Goal: Task Accomplishment & Management: Check status

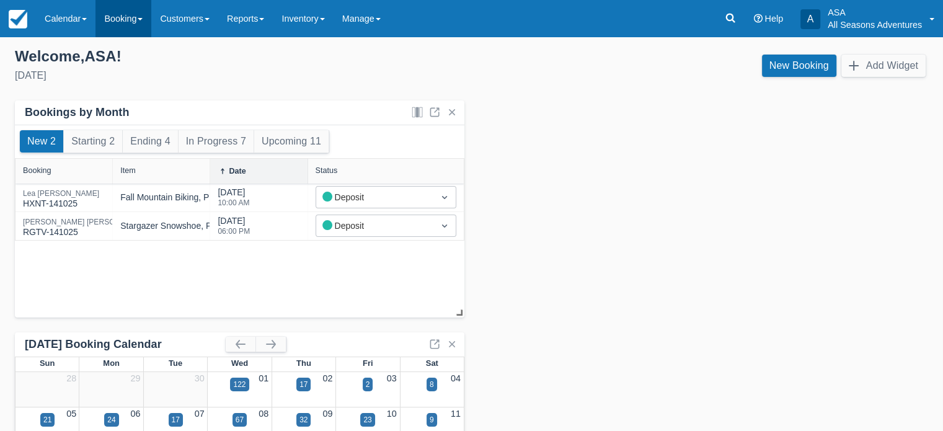
click at [124, 24] on link "Booking" at bounding box center [123, 18] width 56 height 37
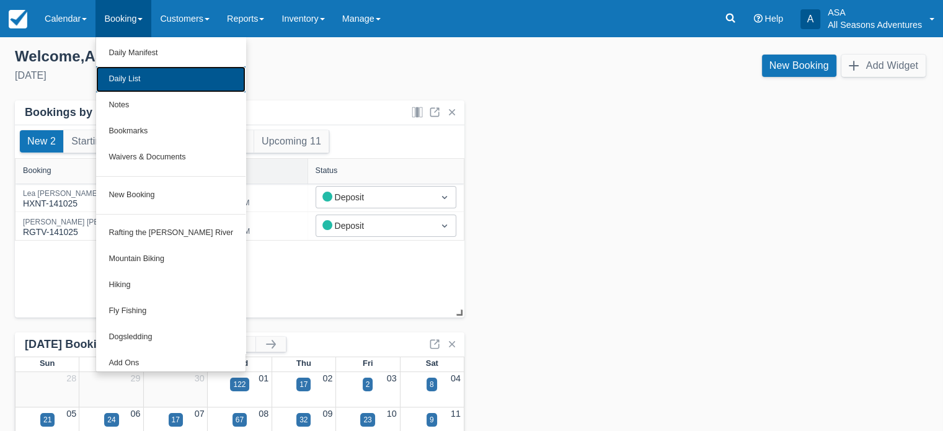
click at [122, 67] on link "Daily List" at bounding box center [170, 79] width 149 height 26
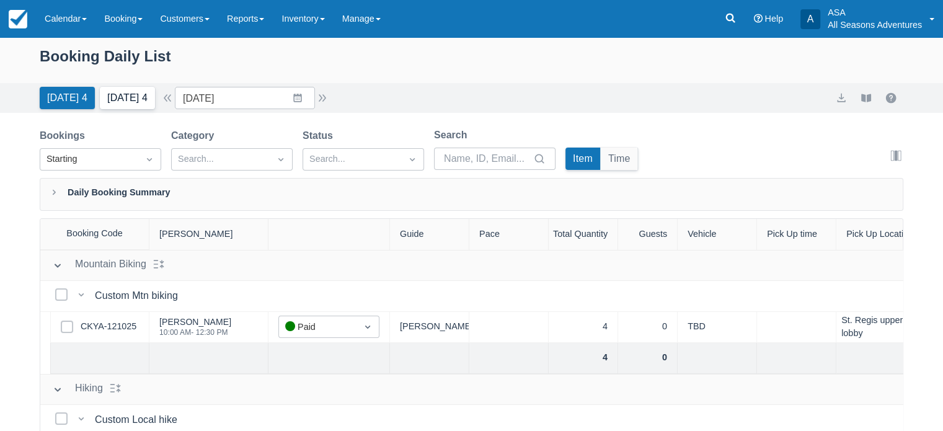
click at [109, 99] on button "Tomorrow 4" at bounding box center [127, 98] width 55 height 22
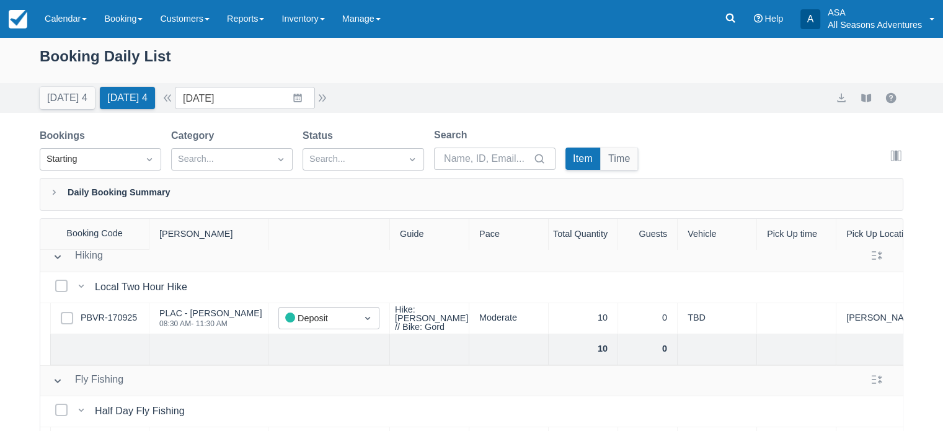
scroll to position [133, 0]
click at [123, 319] on link "PBVR-170925" at bounding box center [109, 318] width 56 height 14
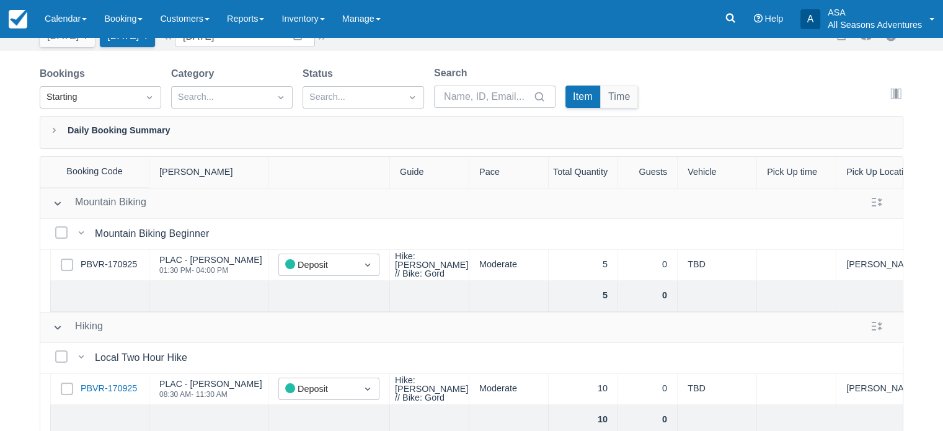
scroll to position [0, 0]
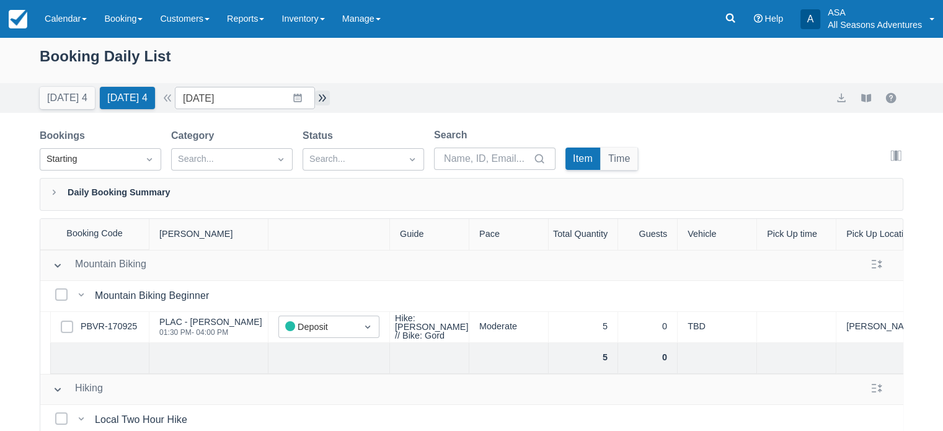
click at [325, 95] on button "button" at bounding box center [322, 98] width 15 height 15
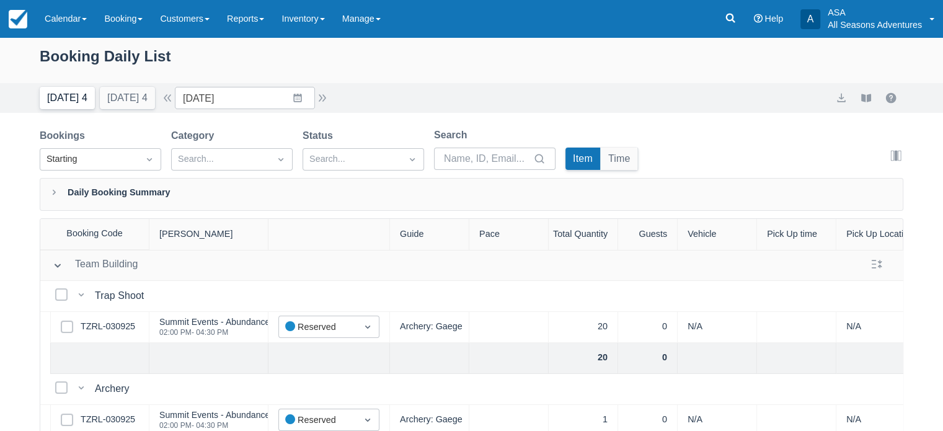
click at [55, 104] on button "Today 4" at bounding box center [67, 98] width 55 height 22
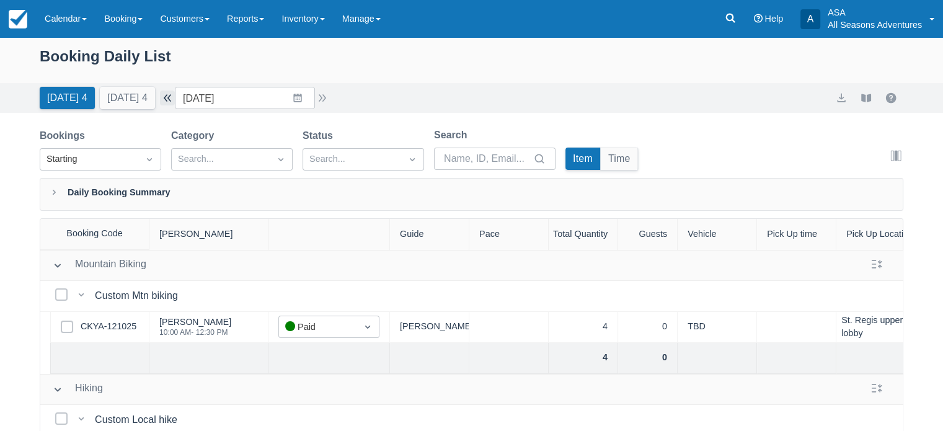
click at [171, 96] on button "button" at bounding box center [167, 98] width 15 height 15
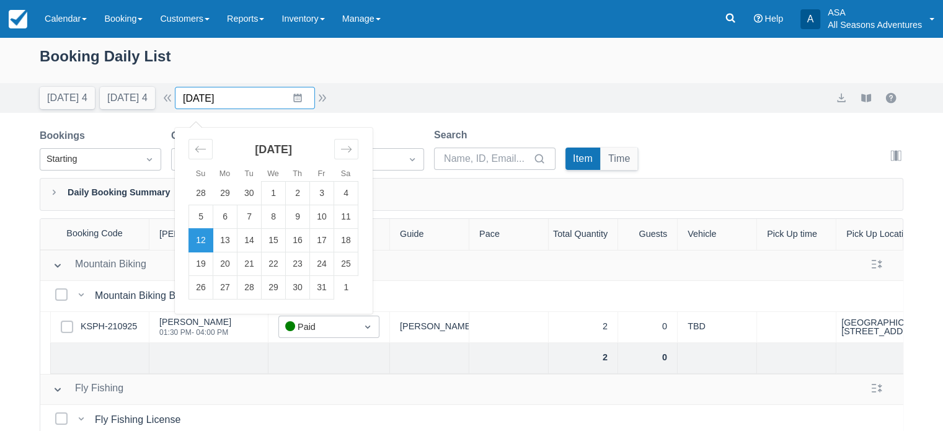
click at [256, 101] on input "10/12/25" at bounding box center [245, 98] width 140 height 22
click at [352, 219] on td "11" at bounding box center [346, 217] width 24 height 24
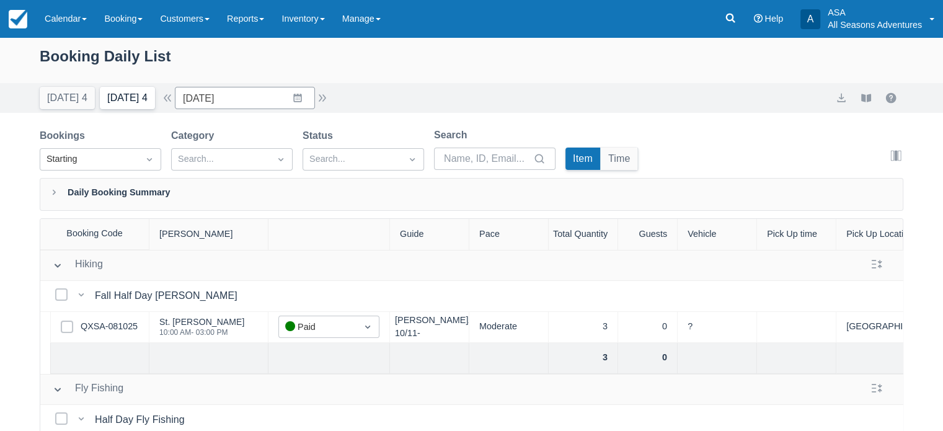
click at [136, 106] on button "Tomorrow 4" at bounding box center [127, 98] width 55 height 22
type input "10/15/25"
